Goal: Task Accomplishment & Management: Use online tool/utility

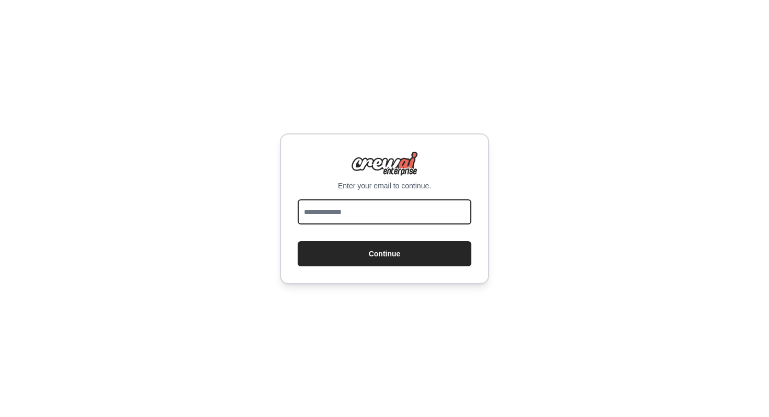
click at [370, 210] on input "email" at bounding box center [385, 211] width 174 height 25
type input "**********"
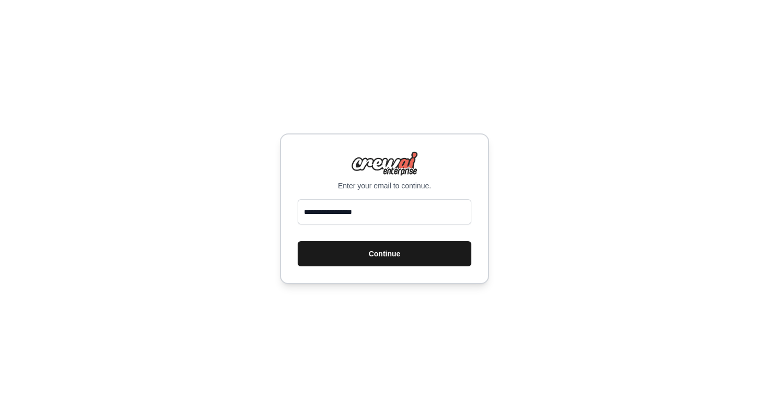
click at [373, 249] on button "Continue" at bounding box center [385, 253] width 174 height 25
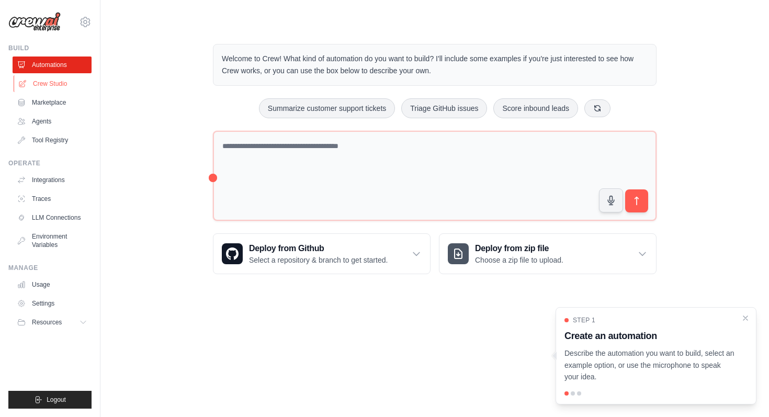
click at [52, 85] on link "Crew Studio" at bounding box center [53, 83] width 79 height 17
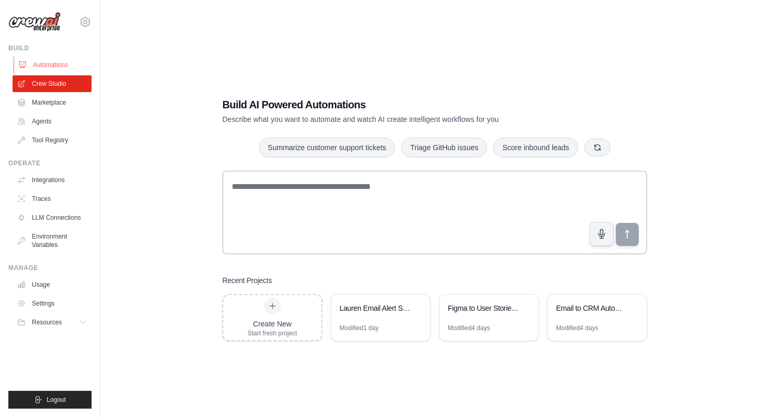
click at [55, 70] on link "Automations" at bounding box center [53, 65] width 79 height 17
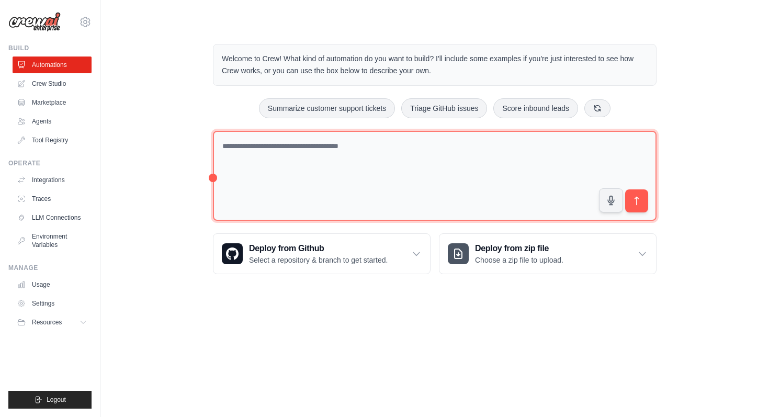
click at [225, 148] on textarea at bounding box center [435, 176] width 444 height 91
type textarea "*"
type textarea "**********"
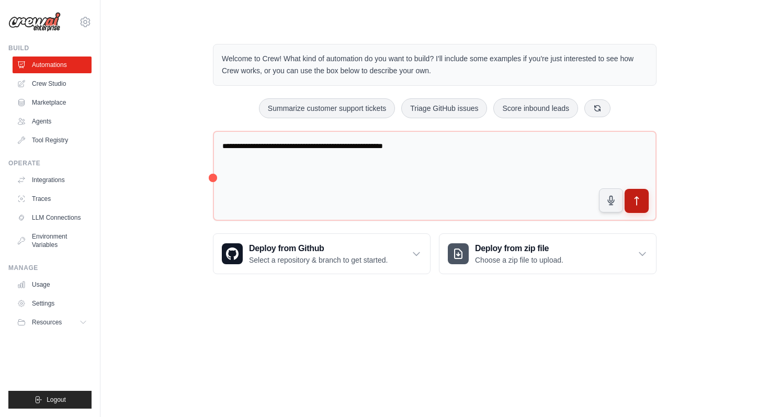
click at [635, 203] on icon "submit" at bounding box center [637, 201] width 11 height 11
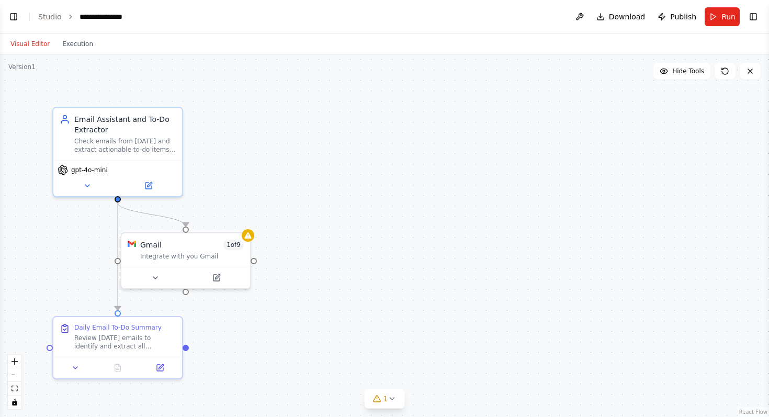
scroll to position [128, 0]
click at [72, 49] on button "Execution" at bounding box center [77, 44] width 43 height 13
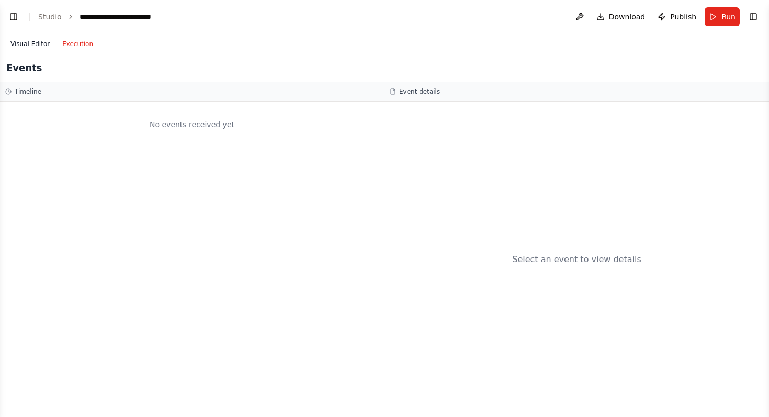
scroll to position [154, 0]
click at [28, 40] on button "Visual Editor" at bounding box center [30, 44] width 52 height 13
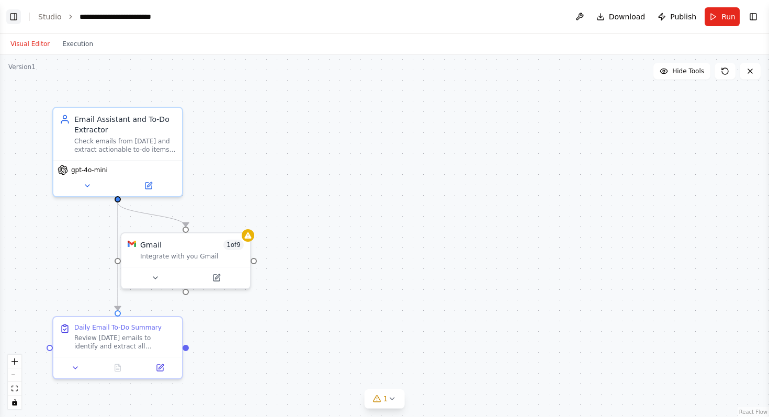
click at [10, 12] on button "Toggle Left Sidebar" at bounding box center [13, 16] width 15 height 15
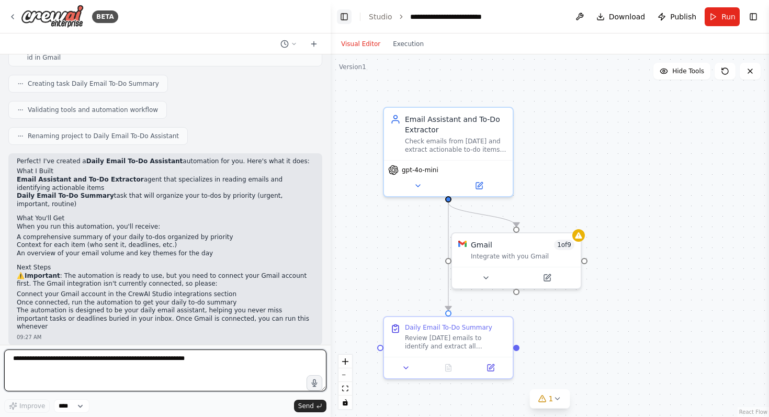
scroll to position [327, 0]
